Goal: Information Seeking & Learning: Learn about a topic

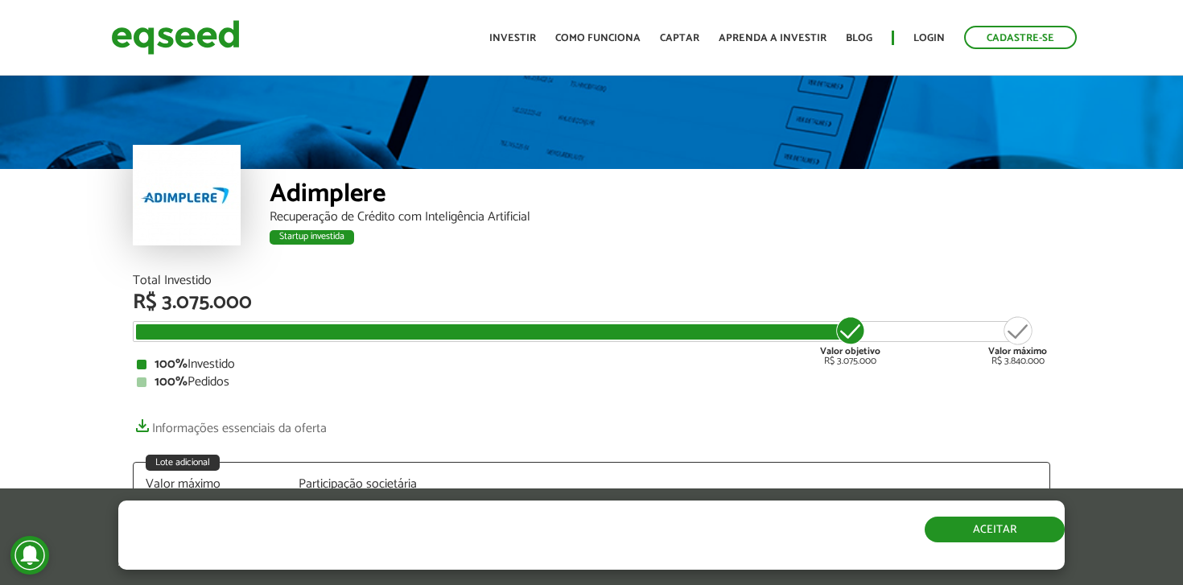
click at [1017, 533] on button "Aceitar" at bounding box center [995, 530] width 140 height 26
